Goal: Information Seeking & Learning: Learn about a topic

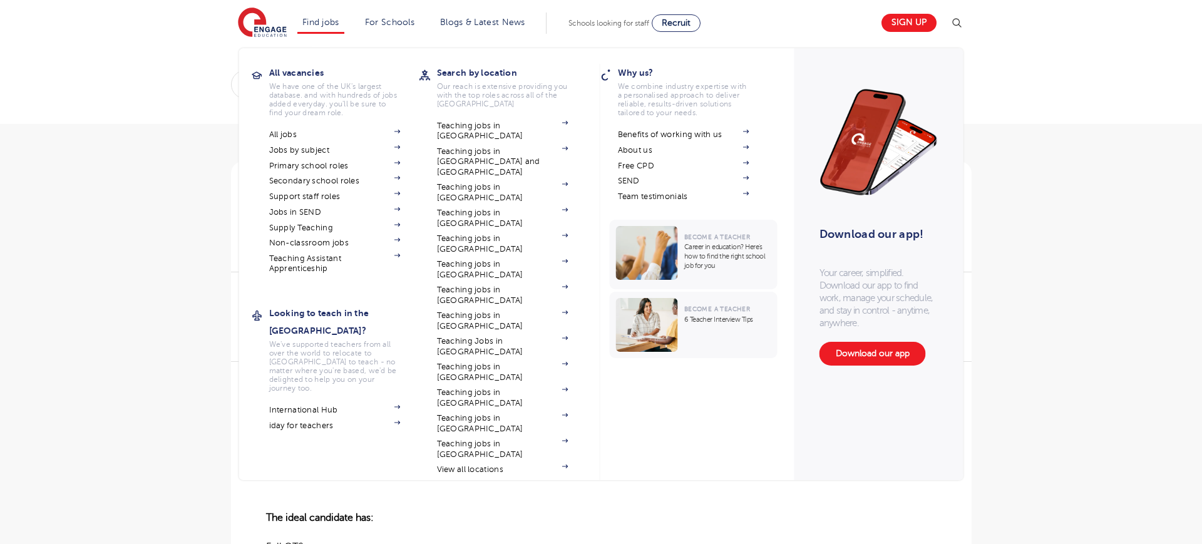
click at [305, 27] on li "Find jobs All vacancies We have one of the UK's largest database. and with hund…" at bounding box center [320, 23] width 47 height 21
click at [328, 135] on link "All jobs" at bounding box center [334, 135] width 131 height 10
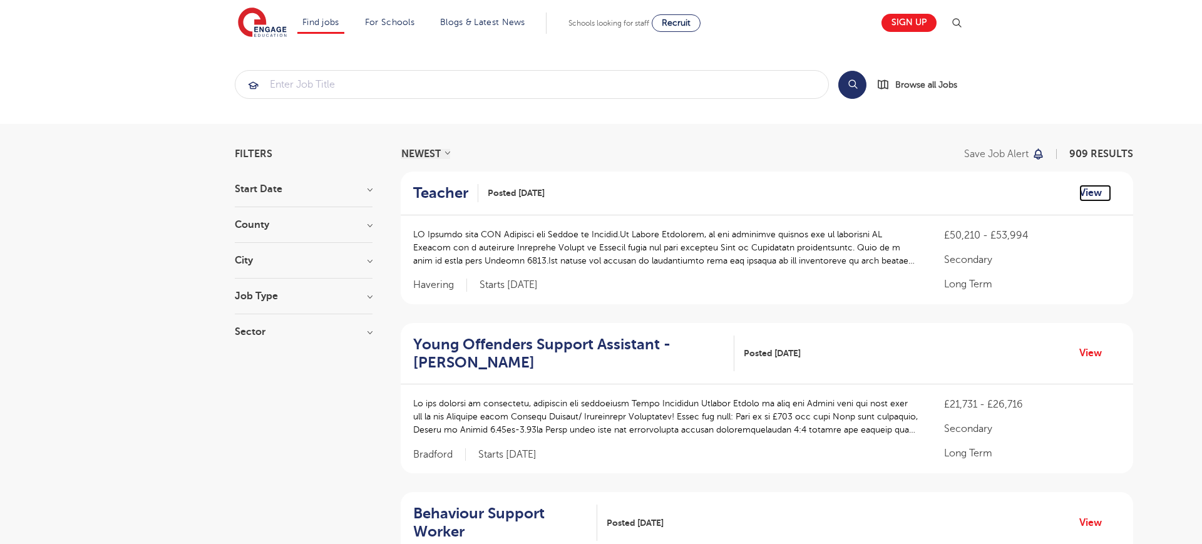
click at [1085, 197] on link "View" at bounding box center [1095, 193] width 32 height 16
click at [559, 197] on div "Teacher Posted [DATE] View" at bounding box center [767, 194] width 732 height 44
click at [473, 197] on link "Teacher" at bounding box center [445, 193] width 65 height 18
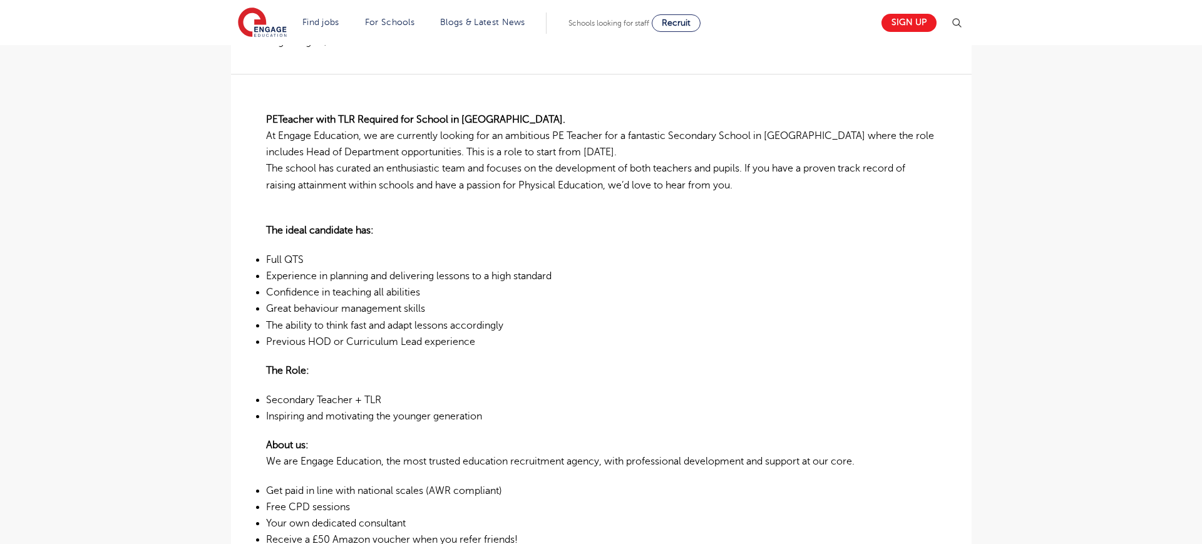
scroll to position [295, 0]
